Goal: Use online tool/utility

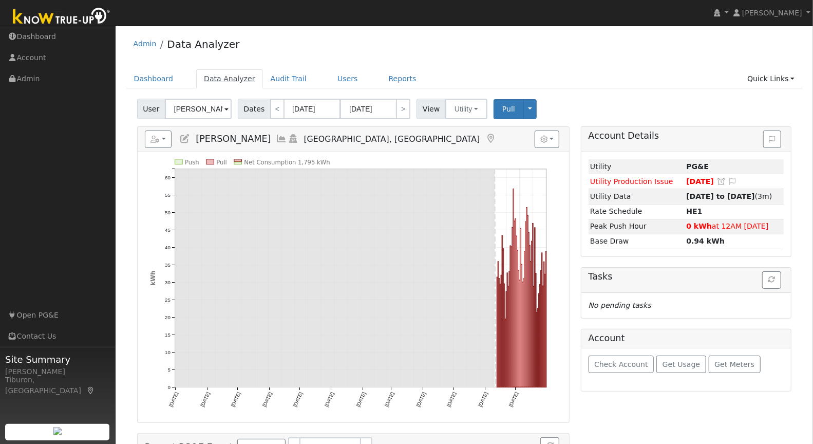
click at [227, 78] on link "Data Analyzer" at bounding box center [229, 78] width 67 height 19
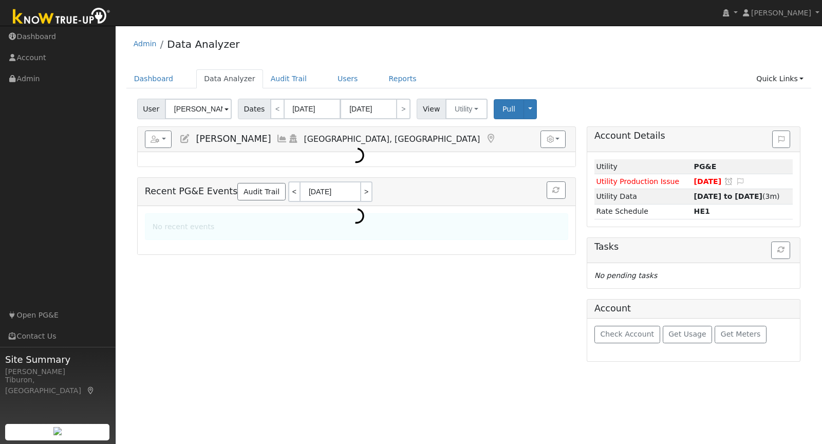
click at [192, 109] on input "[PERSON_NAME]" at bounding box center [198, 109] width 67 height 21
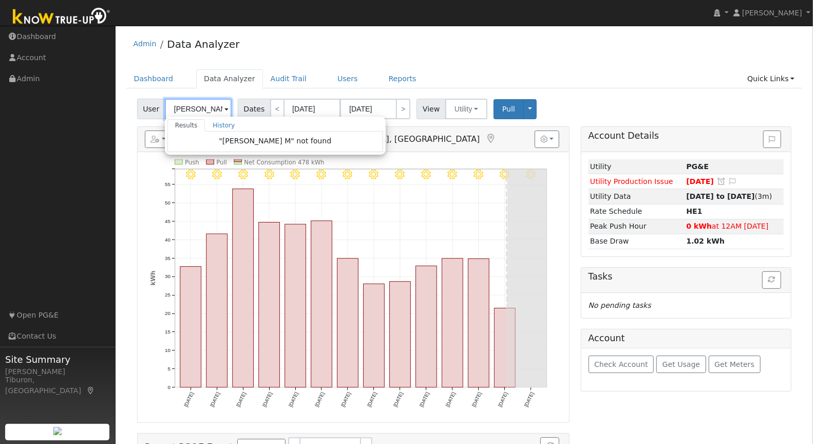
drag, startPoint x: 209, startPoint y: 104, endPoint x: 153, endPoint y: 99, distance: 56.3
click at [153, 99] on div "User [PERSON_NAME] M Results History "[PERSON_NAME] M" not found Enter text to …" at bounding box center [185, 109] width 97 height 21
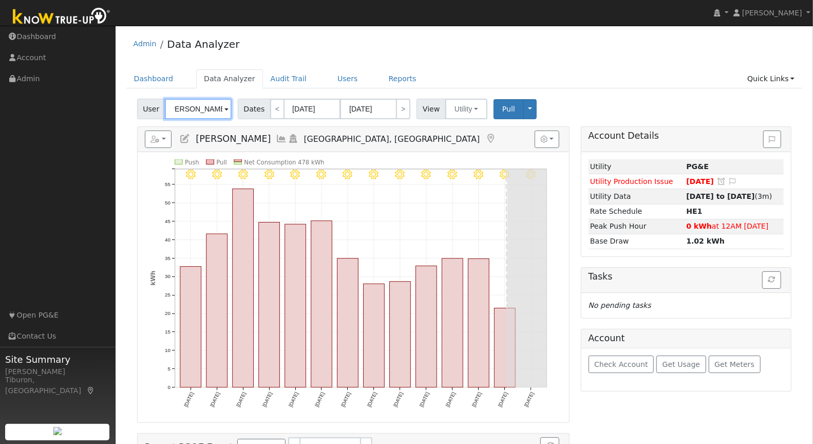
scroll to position [0, 10]
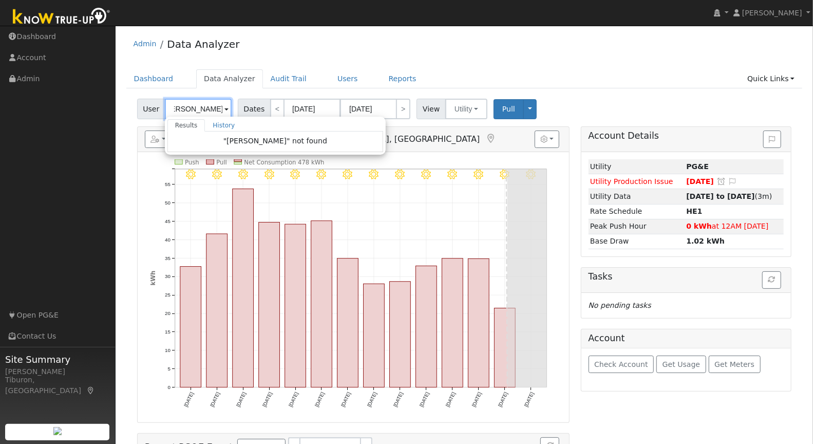
click at [203, 115] on input "[PERSON_NAME]" at bounding box center [198, 109] width 67 height 21
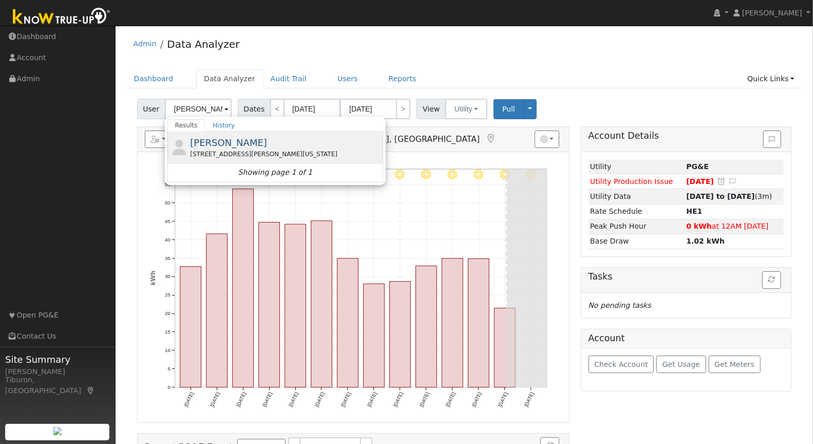
click at [234, 144] on span "[PERSON_NAME]" at bounding box center [228, 142] width 77 height 11
type input "[PERSON_NAME]"
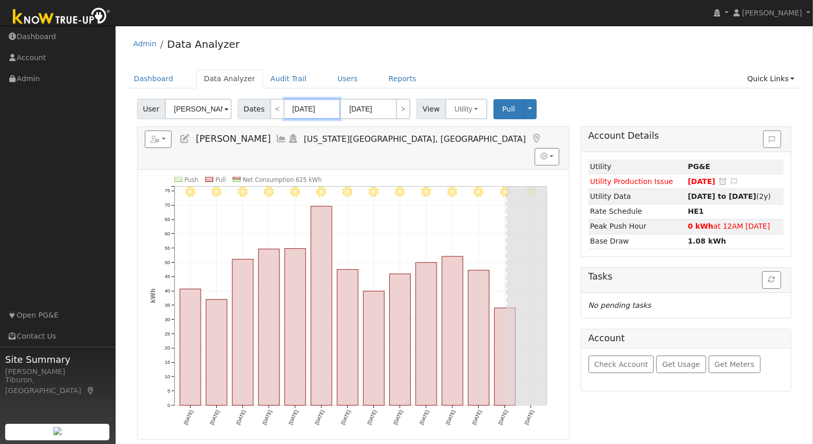
click at [290, 109] on input "[DATE]" at bounding box center [312, 109] width 56 height 21
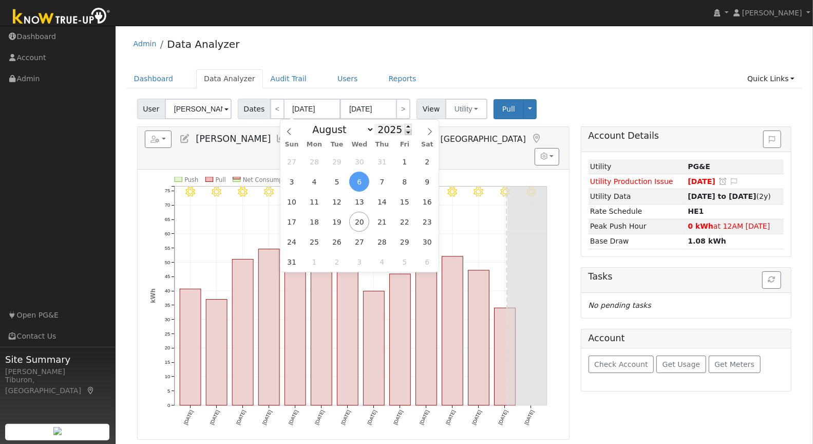
click at [405, 132] on span at bounding box center [408, 132] width 7 height 6
type input "2024"
click at [384, 160] on span "1" at bounding box center [382, 161] width 20 height 20
type input "[DATE]"
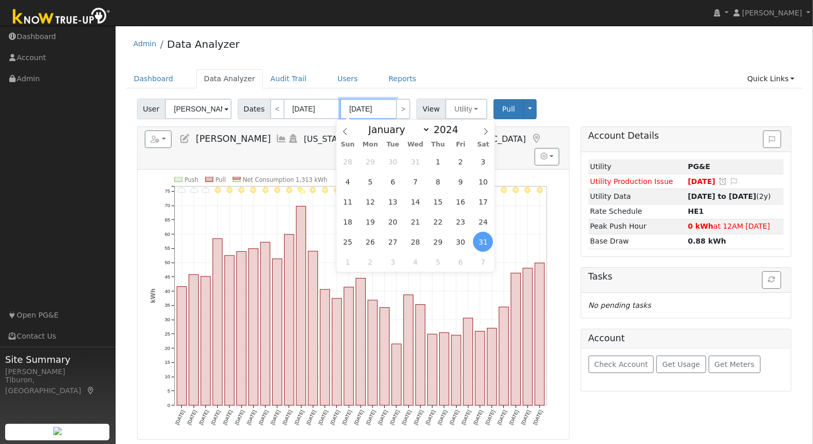
click at [371, 109] on input "[DATE]" at bounding box center [368, 109] width 56 height 21
click at [461, 127] on span at bounding box center [464, 127] width 7 height 6
type input "2025"
click at [442, 159] on span "31" at bounding box center [438, 161] width 20 height 20
type input "[DATE]"
